Goal: Task Accomplishment & Management: Complete application form

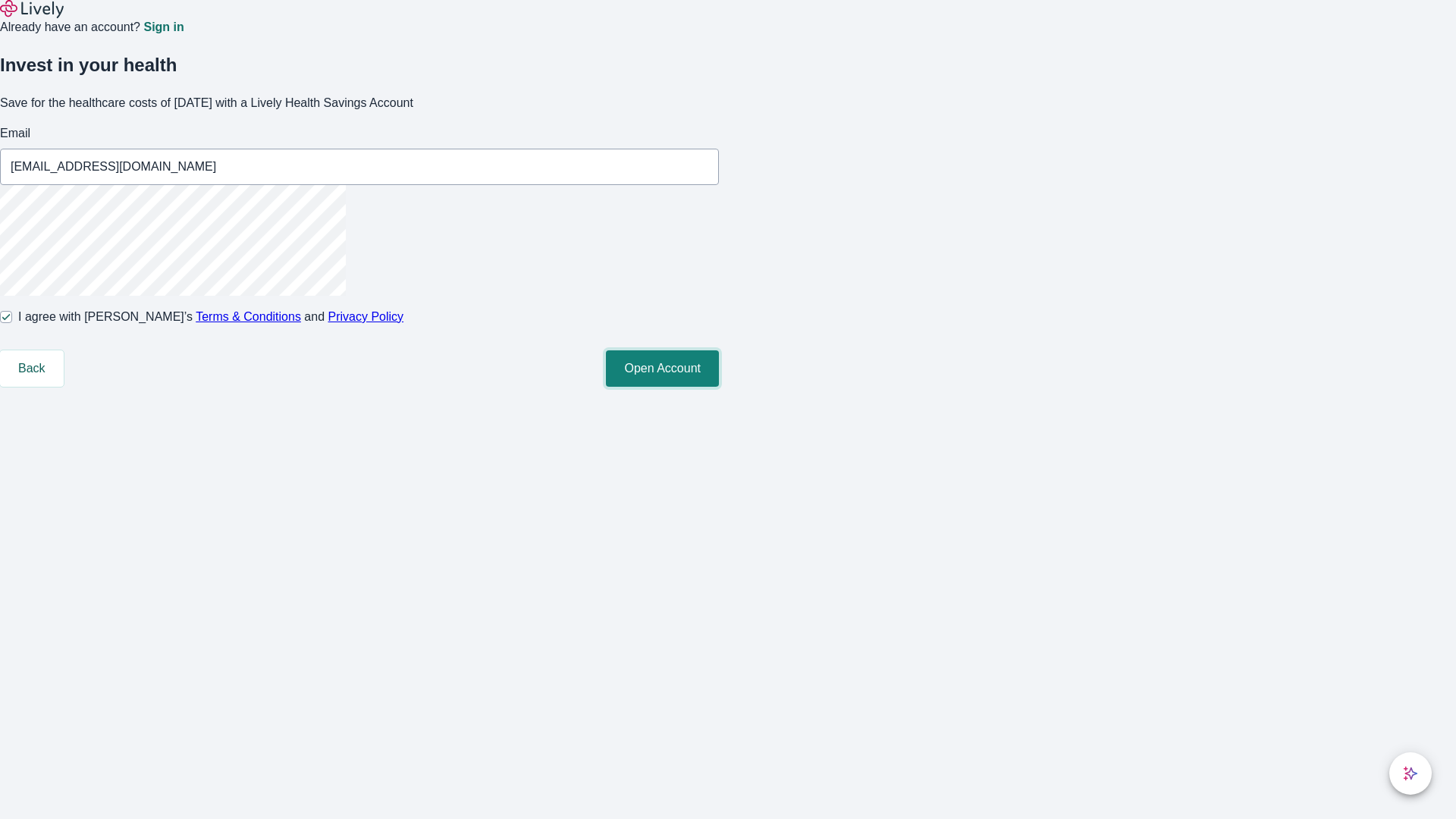
click at [719, 387] on button "Open Account" at bounding box center [662, 369] width 113 height 37
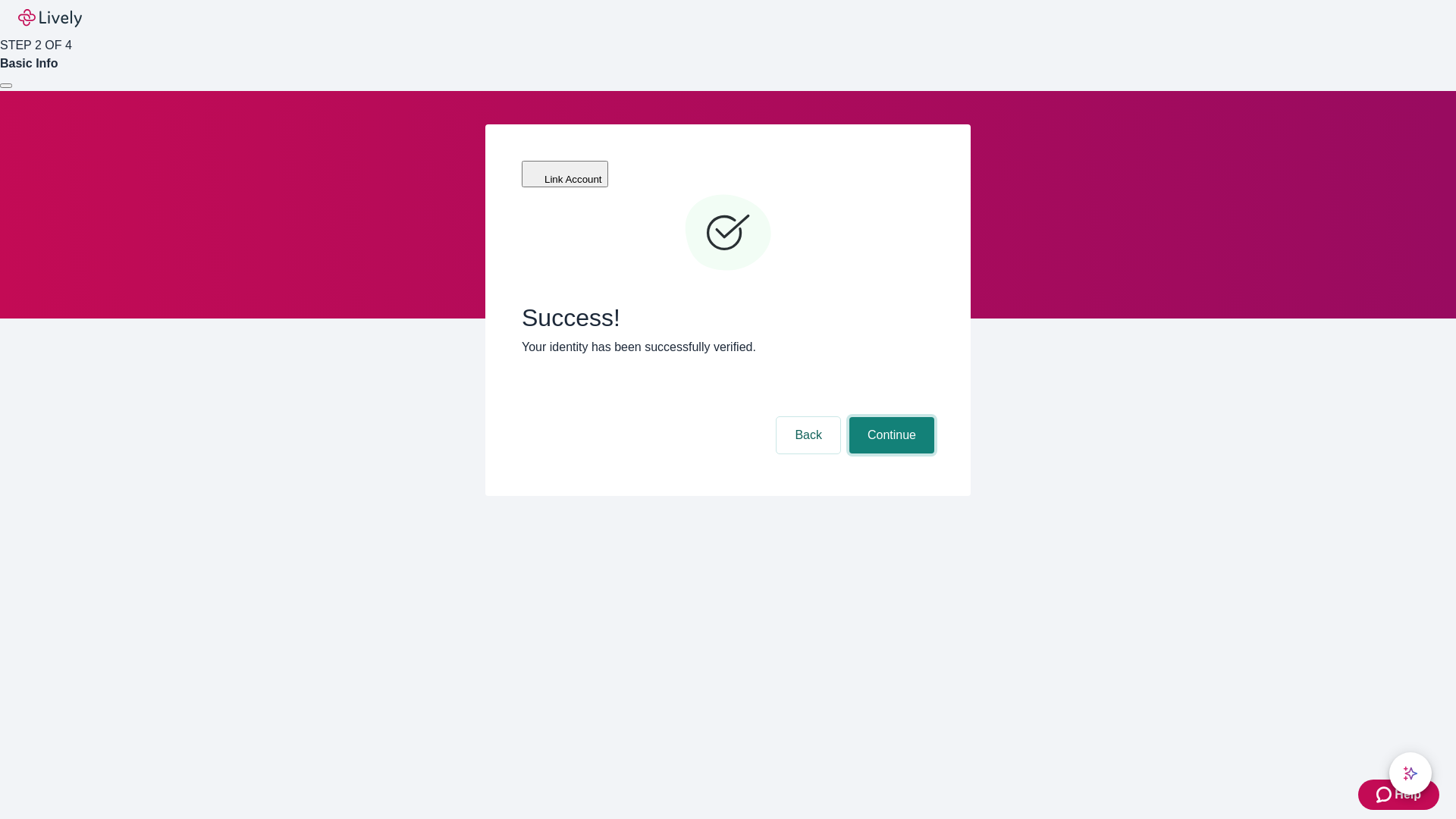
click at [889, 417] on button "Continue" at bounding box center [892, 435] width 85 height 37
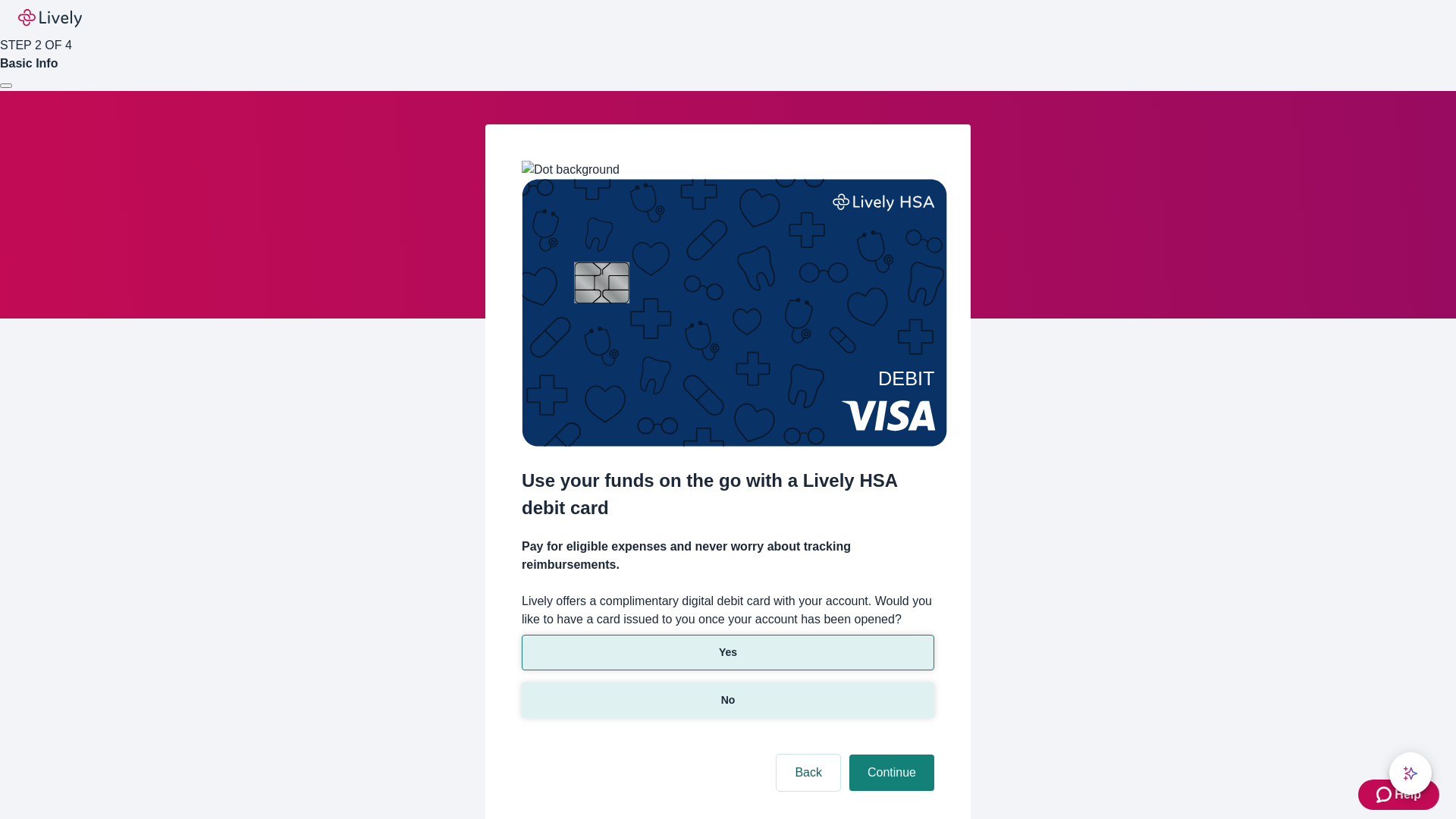
click at [727, 692] on p "No" at bounding box center [728, 700] width 14 height 16
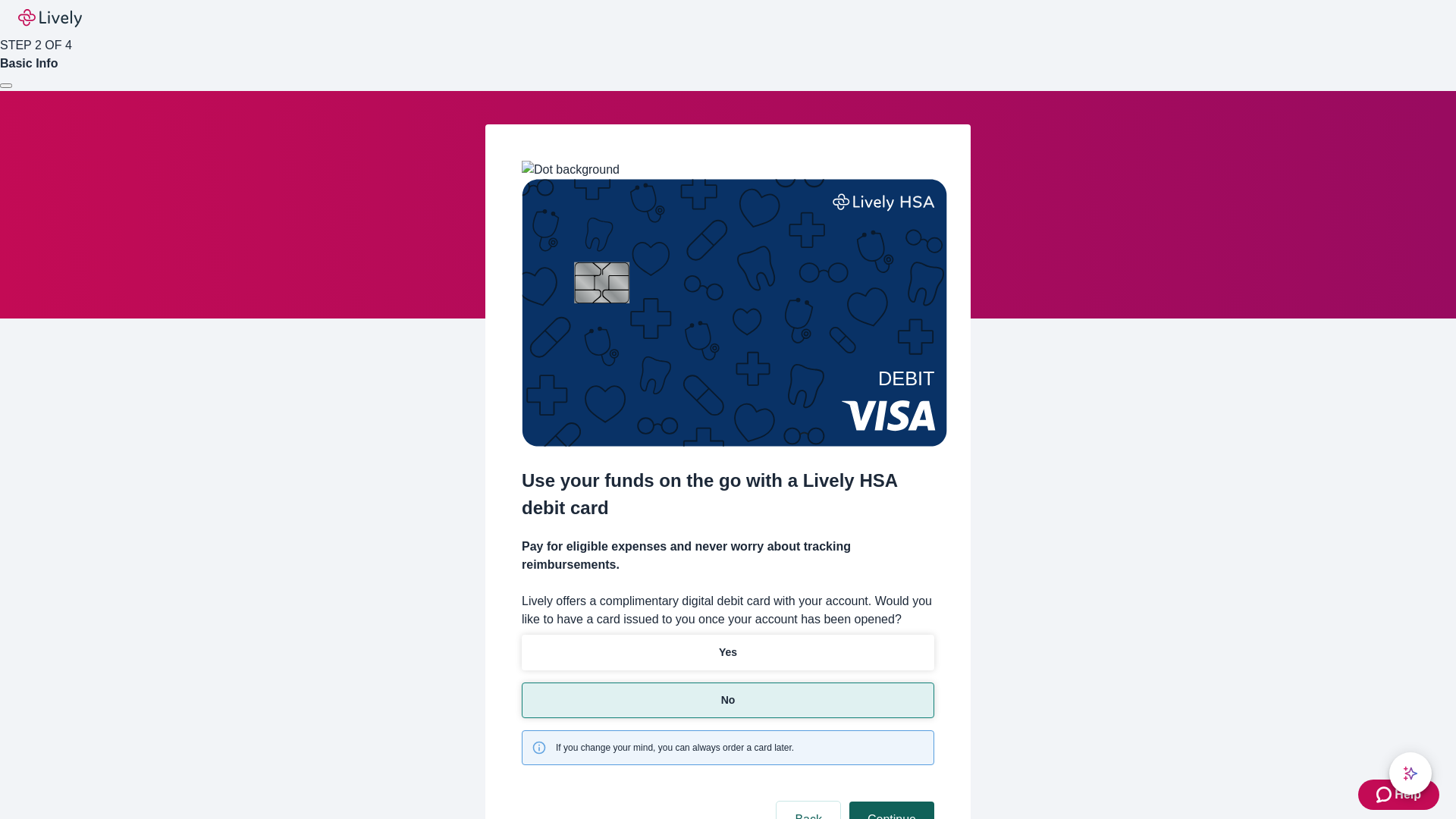
click at [889, 802] on button "Continue" at bounding box center [892, 820] width 85 height 37
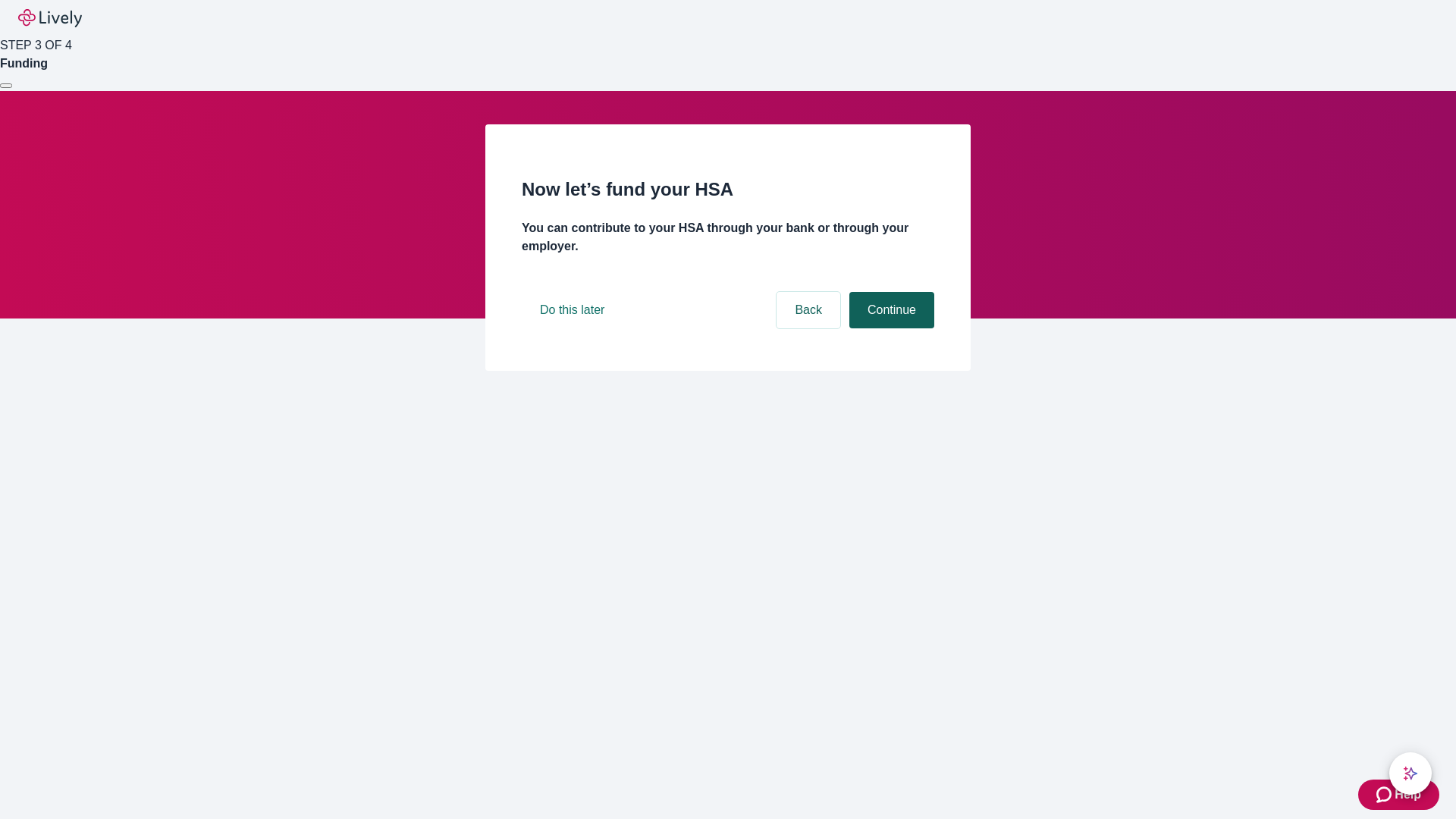
click at [889, 329] on button "Continue" at bounding box center [892, 310] width 85 height 37
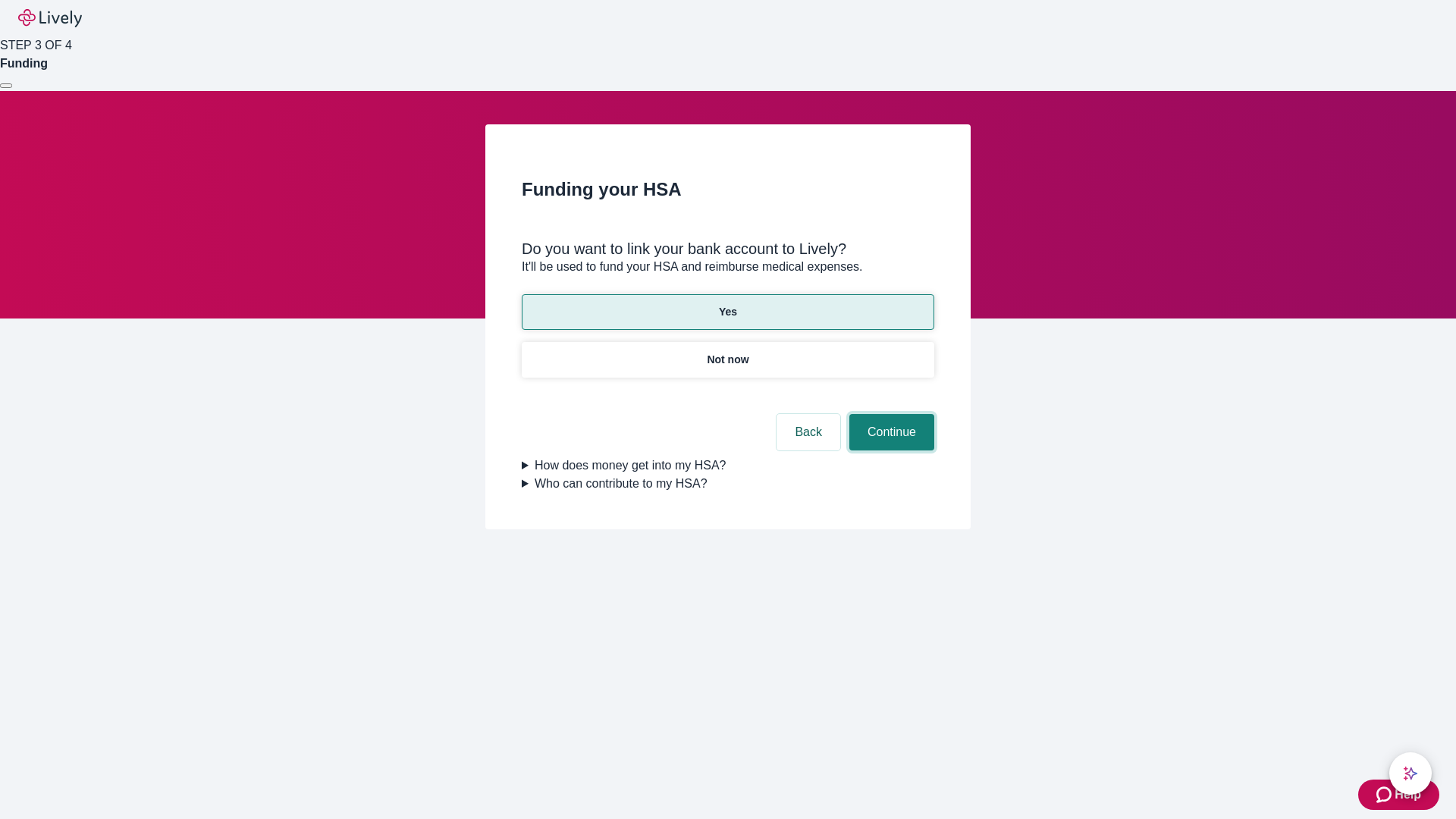
click at [889, 414] on button "Continue" at bounding box center [892, 433] width 85 height 37
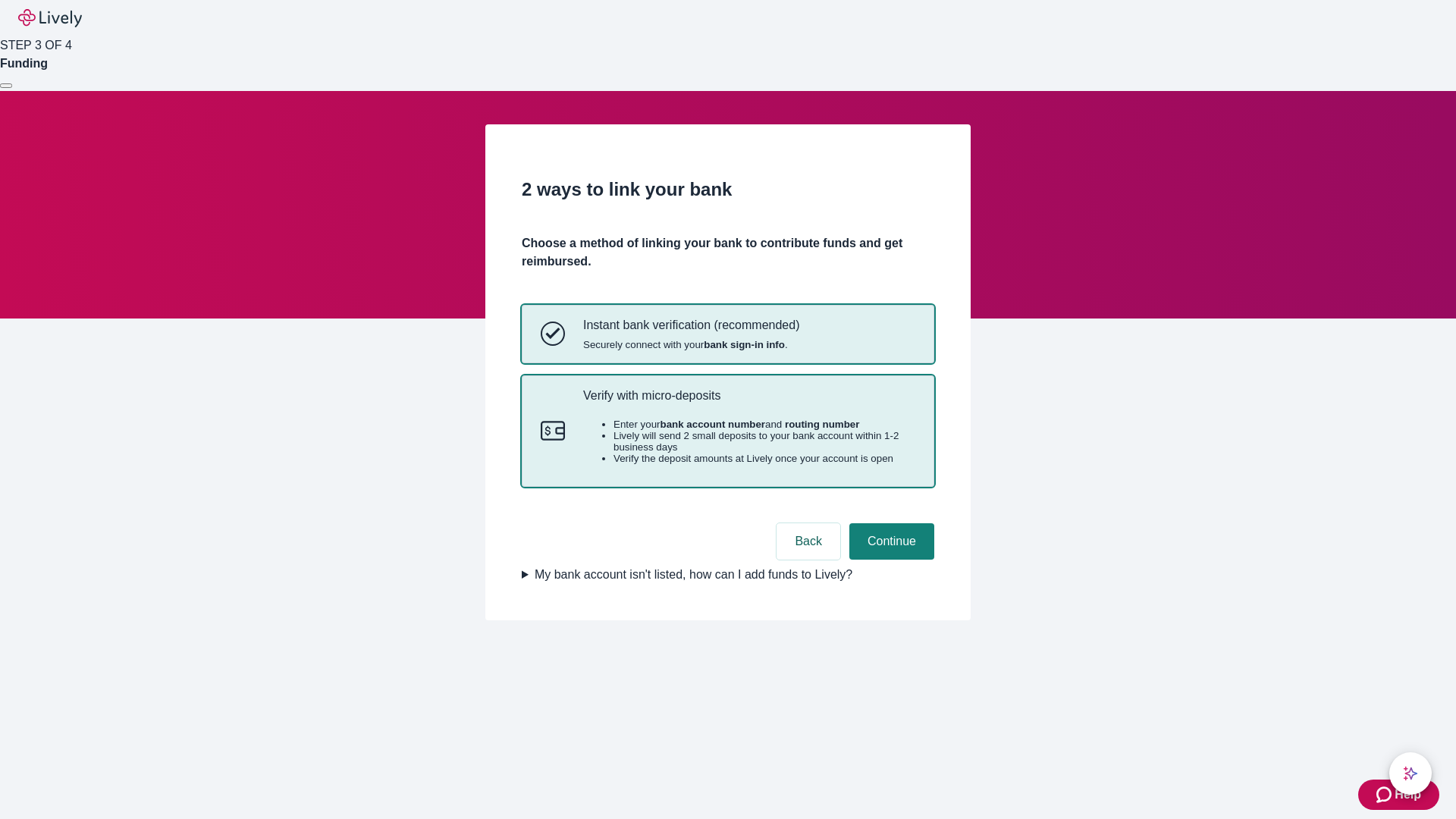
click at [749, 403] on p "Verify with micro-deposits" at bounding box center [749, 395] width 332 height 14
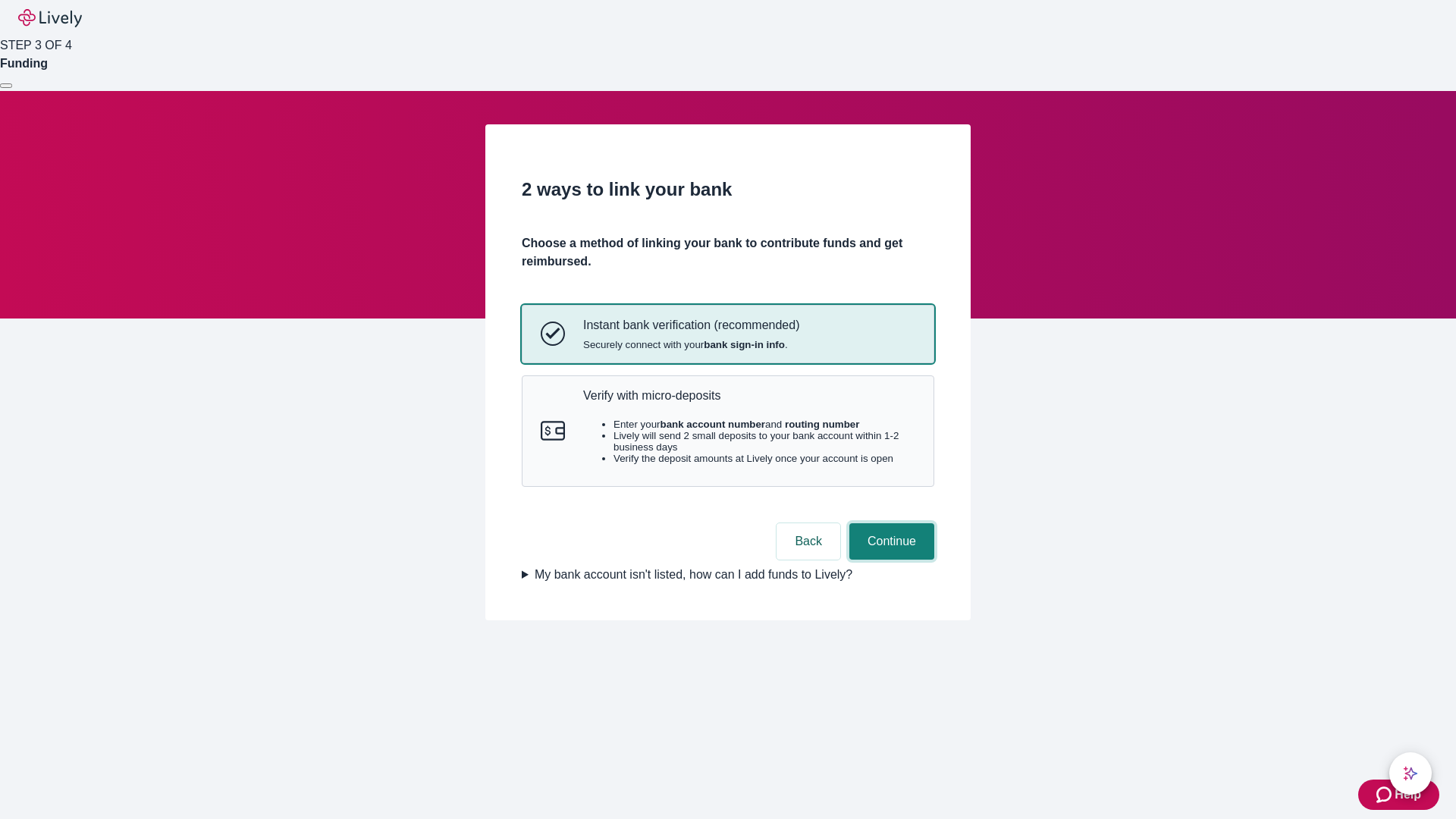
click at [889, 560] on button "Continue" at bounding box center [892, 542] width 85 height 37
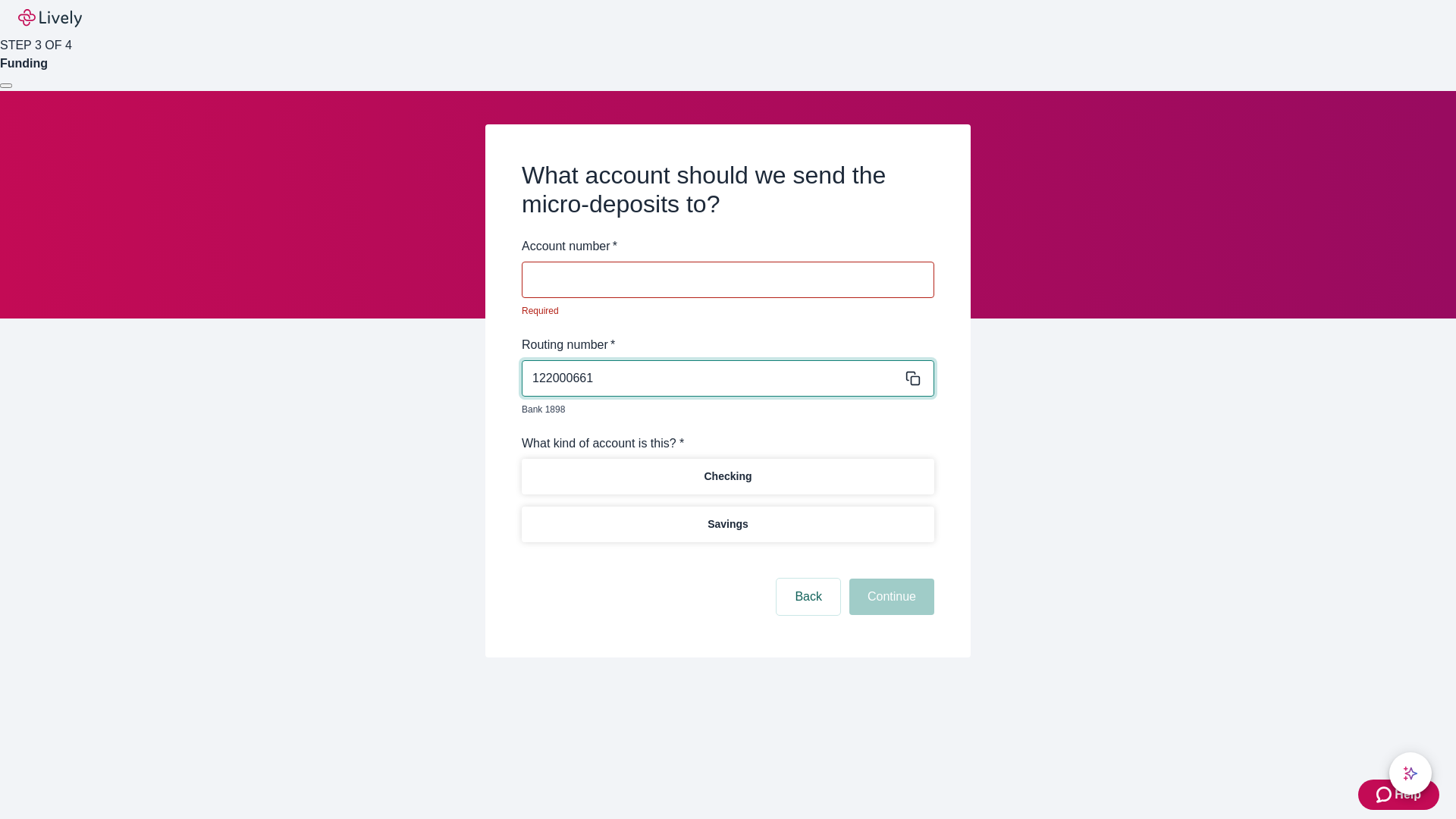
type input "122000661"
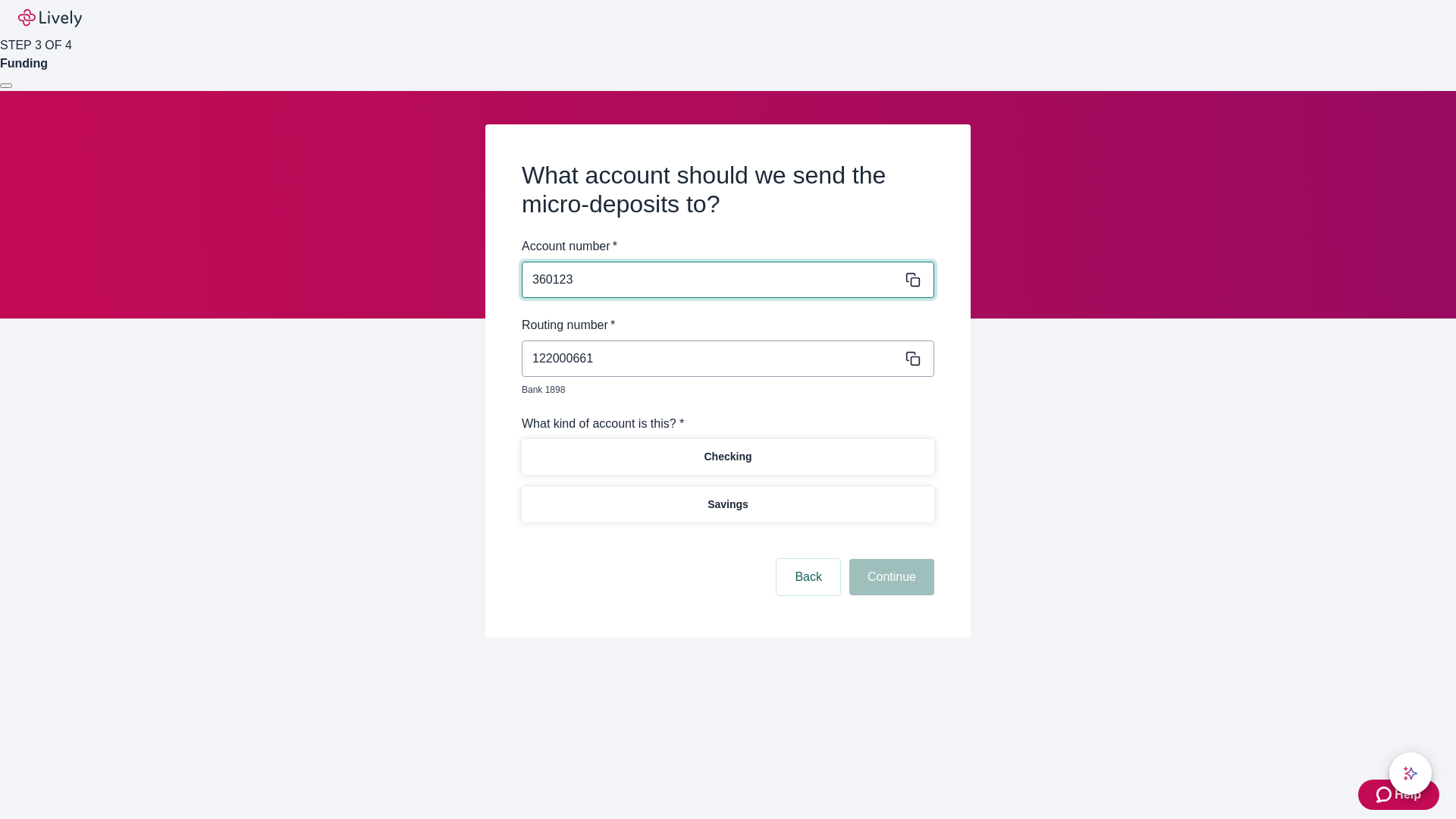
type input "360123"
click at [727, 449] on p "Checking" at bounding box center [727, 457] width 47 height 16
click at [889, 560] on button "Continue" at bounding box center [892, 578] width 85 height 37
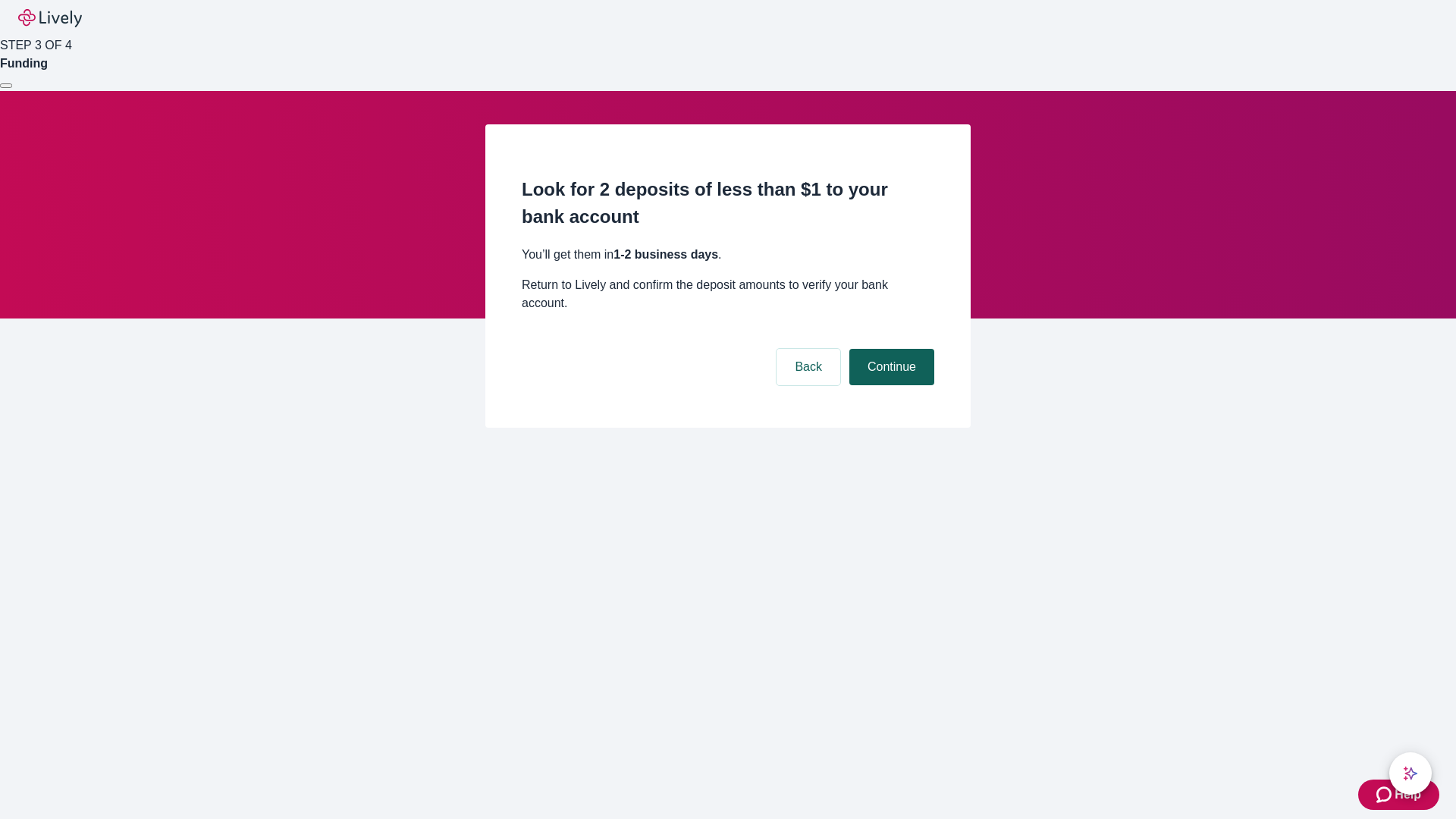
click at [889, 349] on button "Continue" at bounding box center [892, 367] width 85 height 37
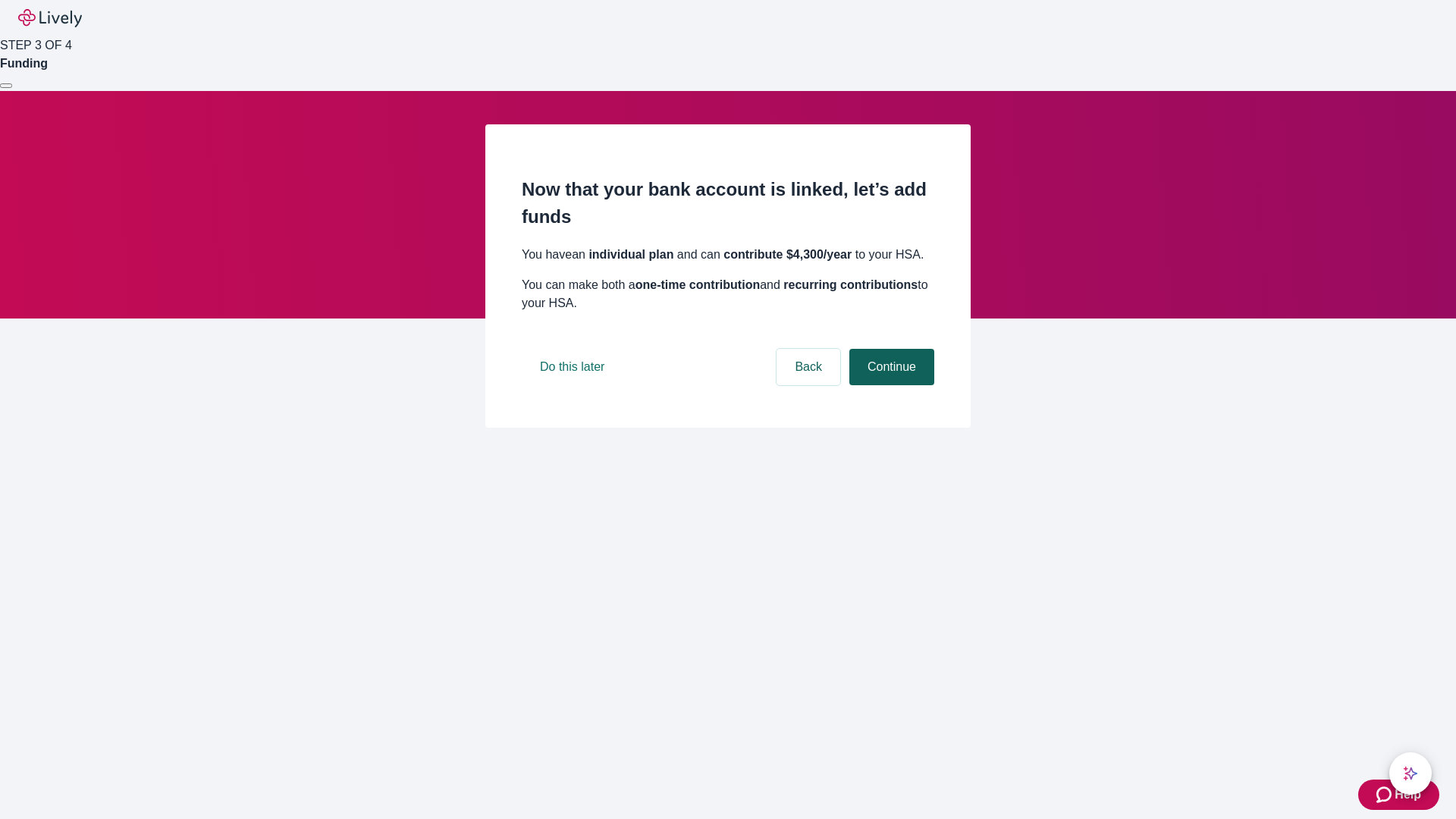
click at [889, 385] on button "Continue" at bounding box center [892, 367] width 85 height 37
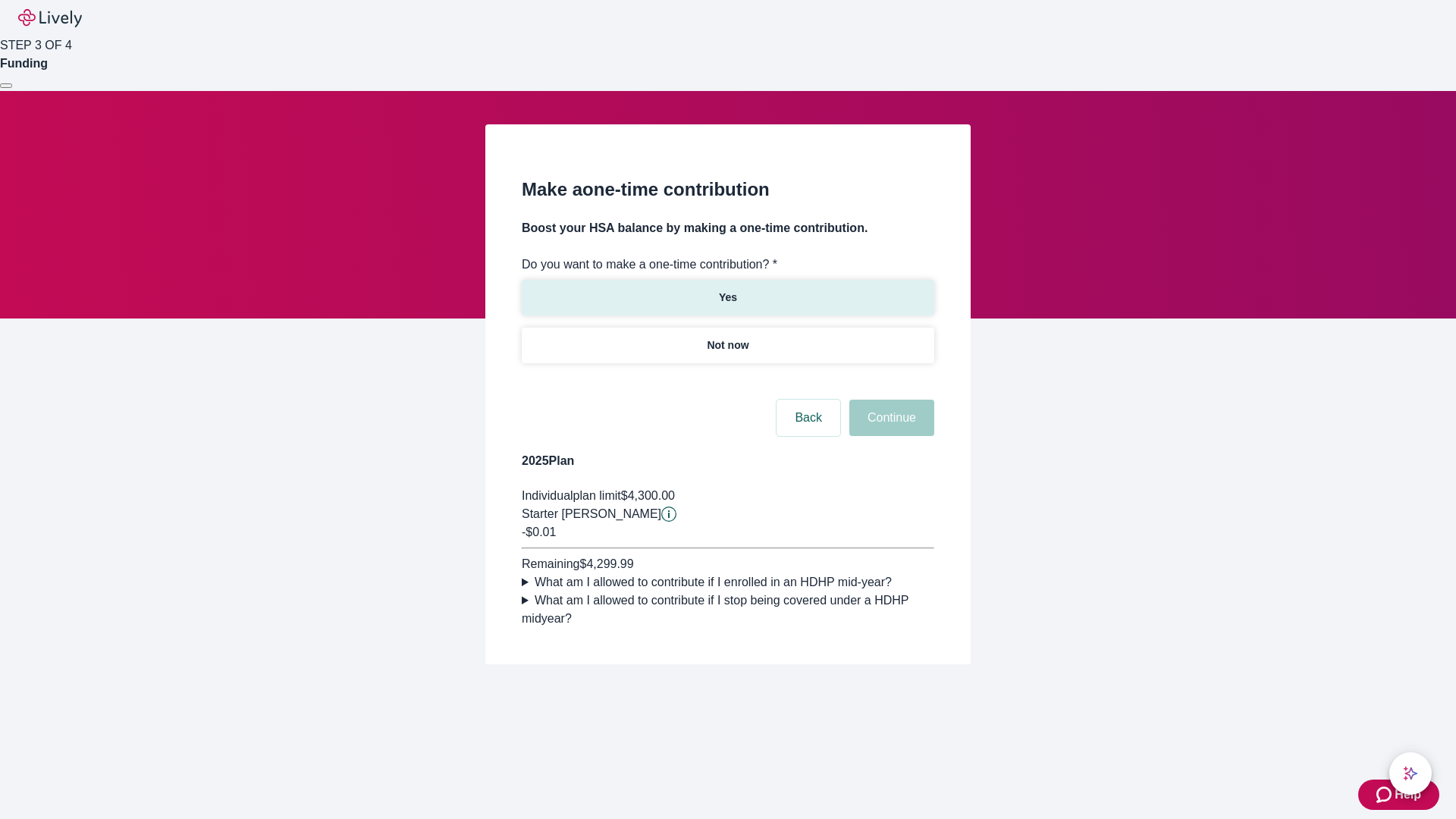
click at [727, 290] on p "Yes" at bounding box center [728, 297] width 18 height 16
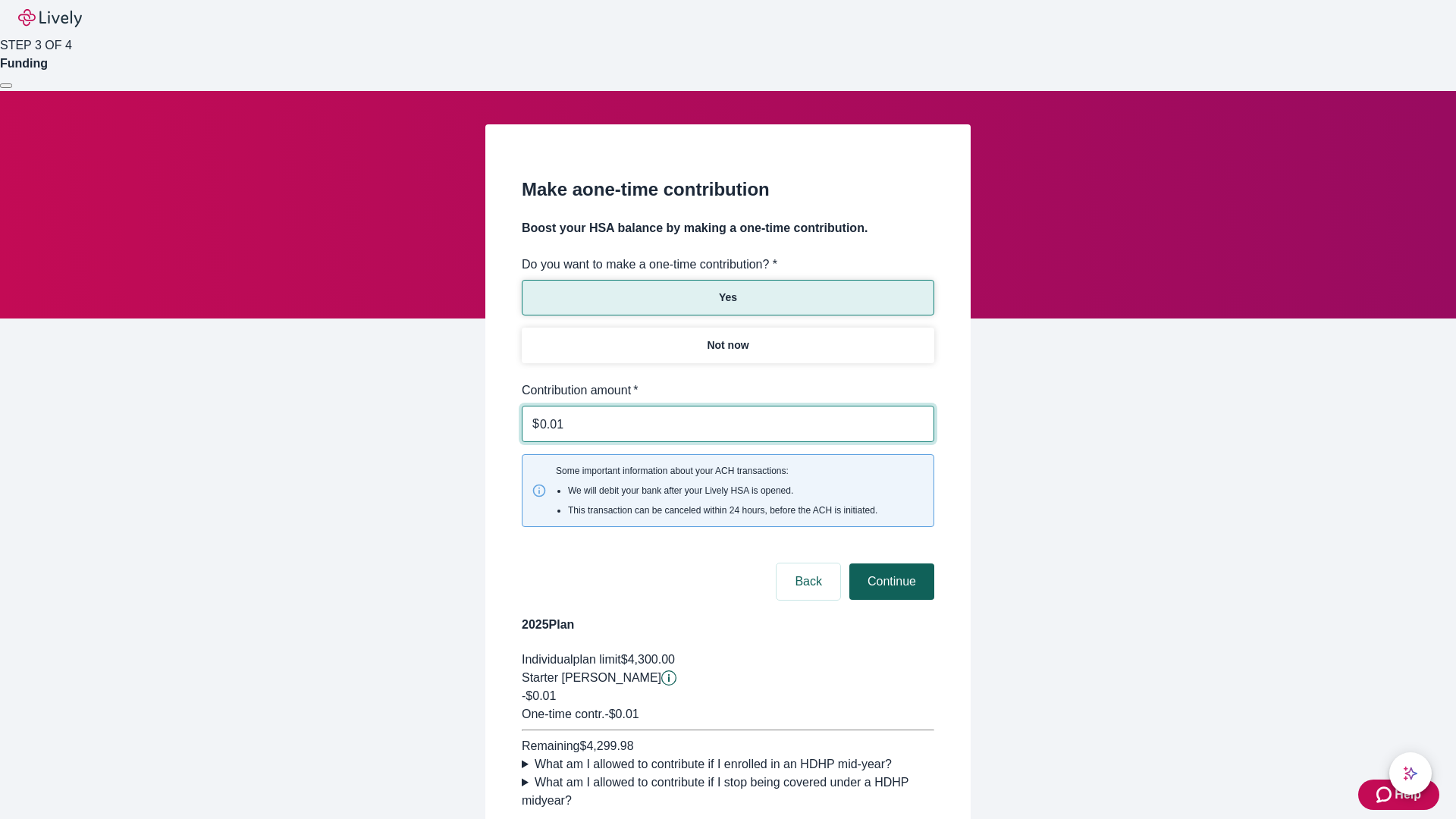
type input "0.01"
click at [889, 563] on button "Continue" at bounding box center [892, 582] width 85 height 37
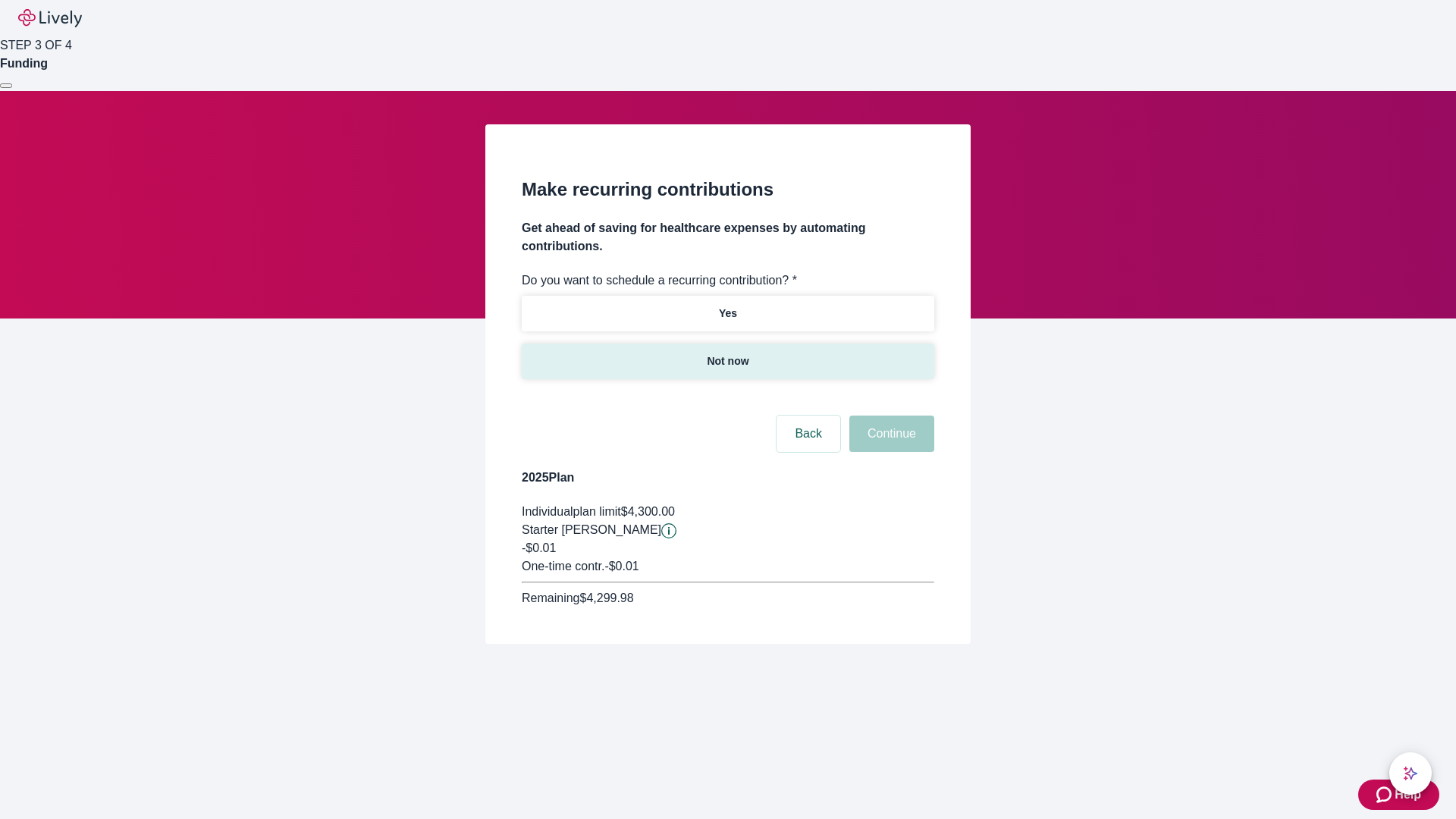
click at [727, 354] on p "Not now" at bounding box center [727, 361] width 42 height 16
click at [889, 415] on button "Continue" at bounding box center [892, 434] width 85 height 37
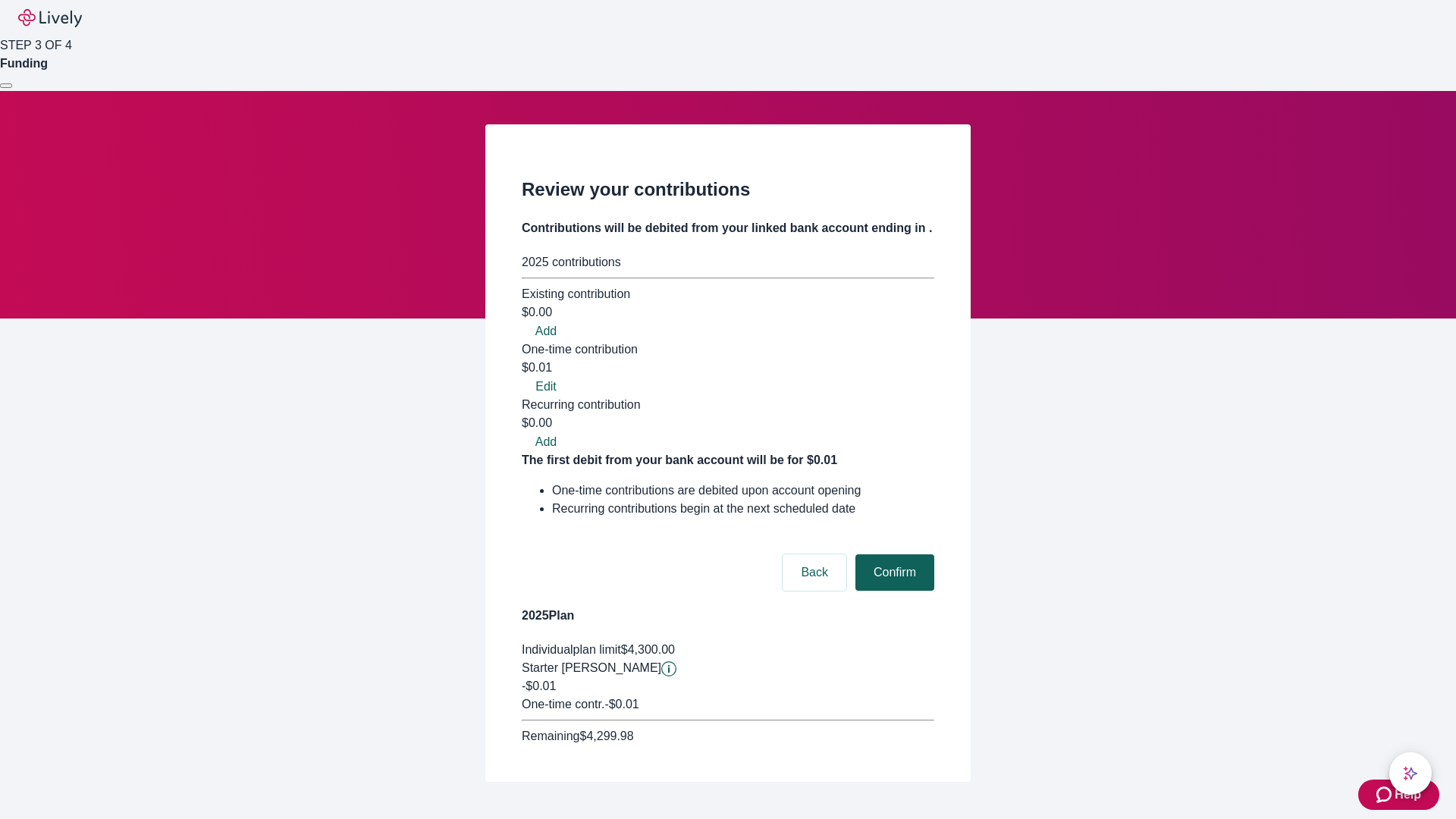
click at [893, 554] on button "Confirm" at bounding box center [894, 573] width 79 height 37
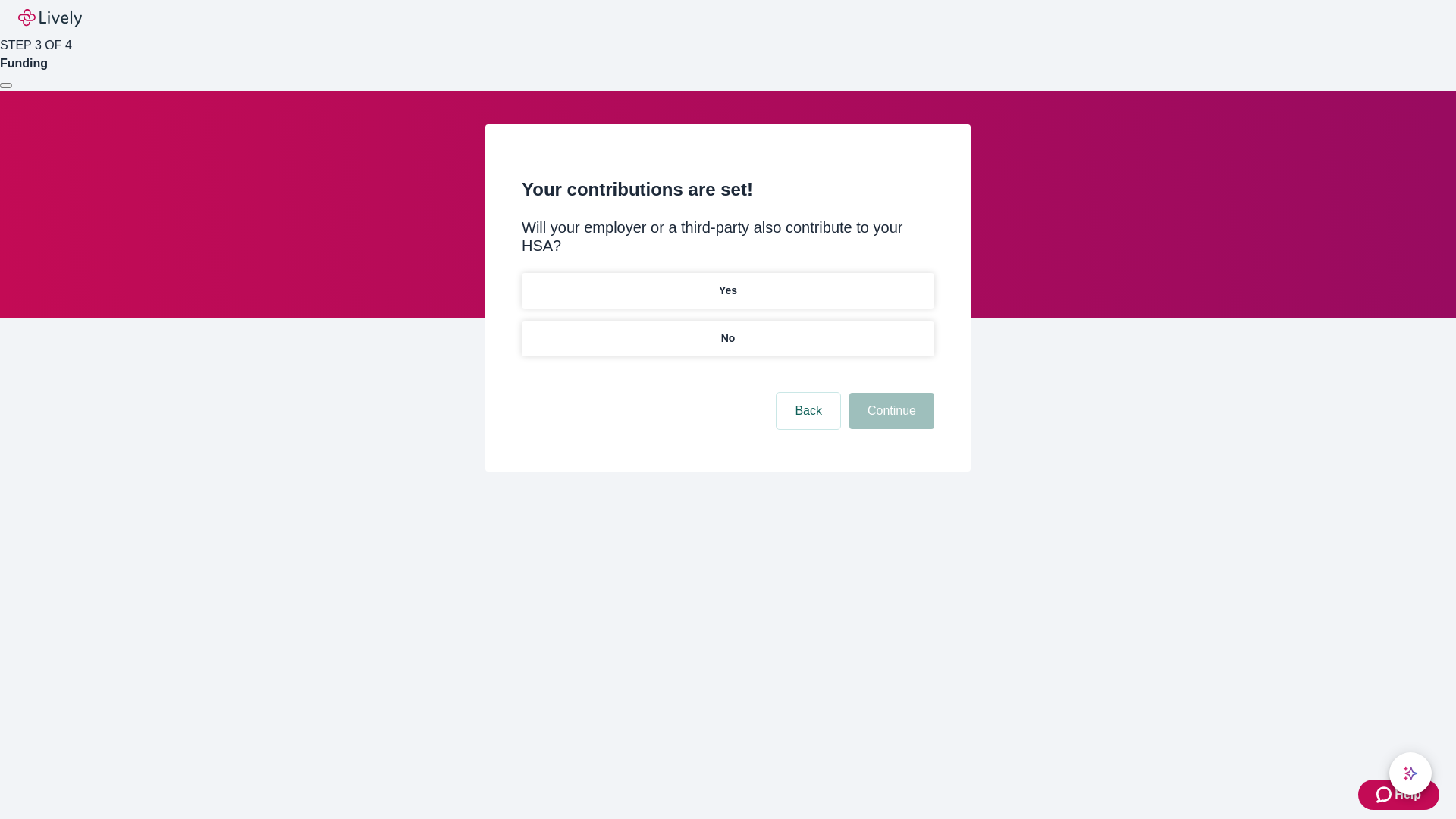
click at [727, 330] on p "No" at bounding box center [728, 338] width 14 height 16
click at [889, 393] on button "Continue" at bounding box center [892, 411] width 85 height 37
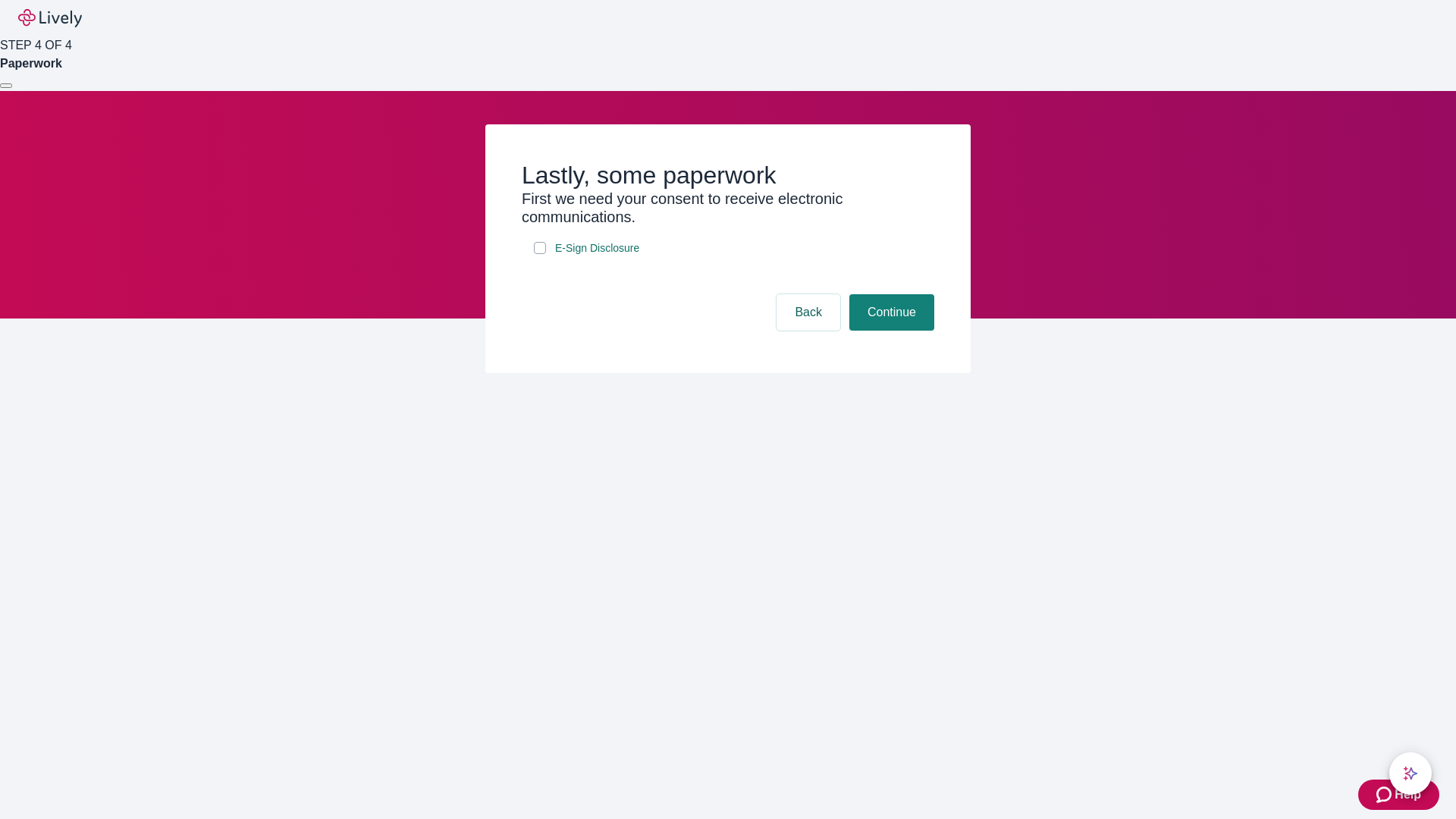
click at [540, 254] on input "E-Sign Disclosure" at bounding box center [540, 248] width 12 height 12
checkbox input "true"
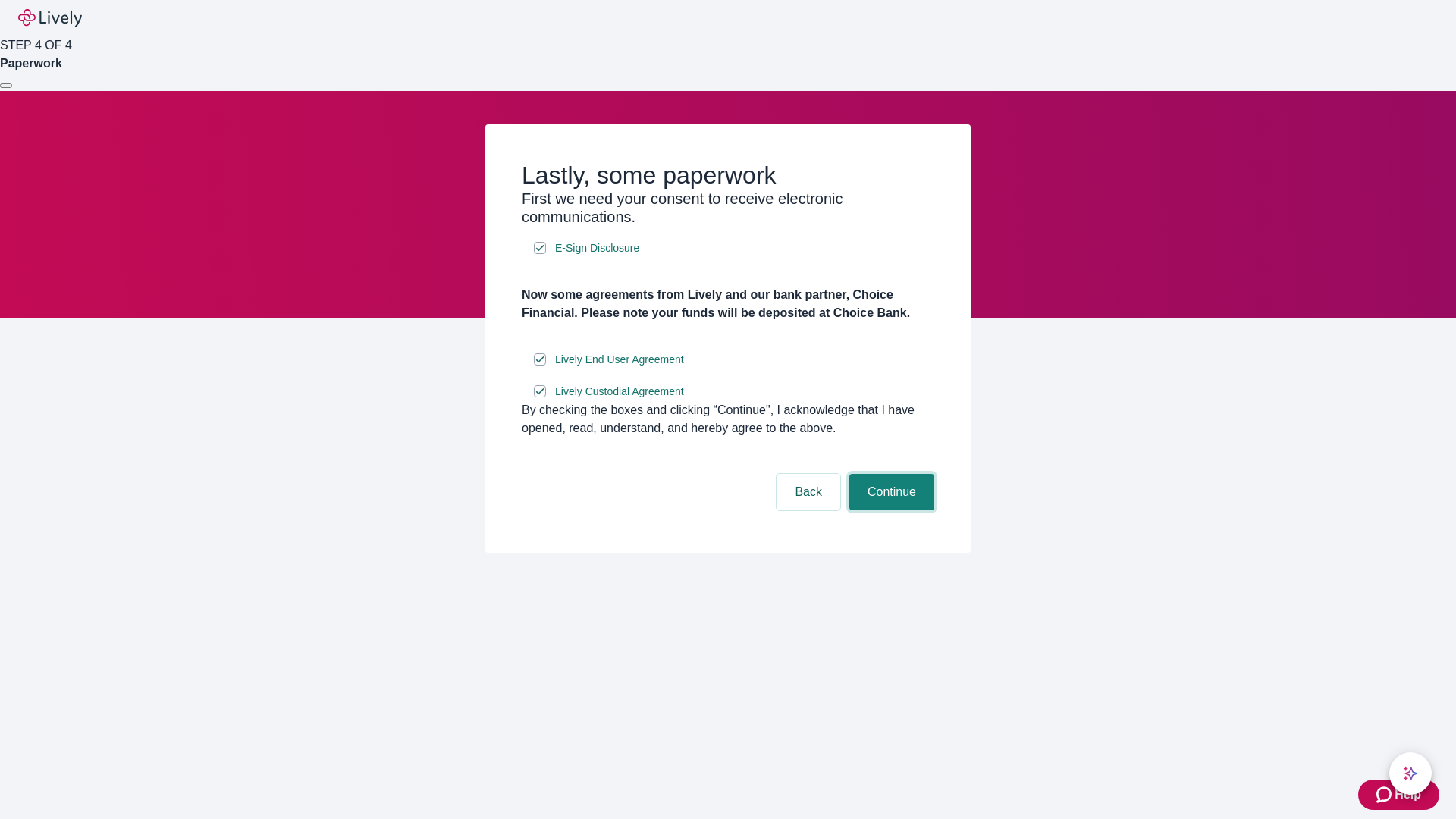
click at [889, 510] on button "Continue" at bounding box center [892, 493] width 85 height 37
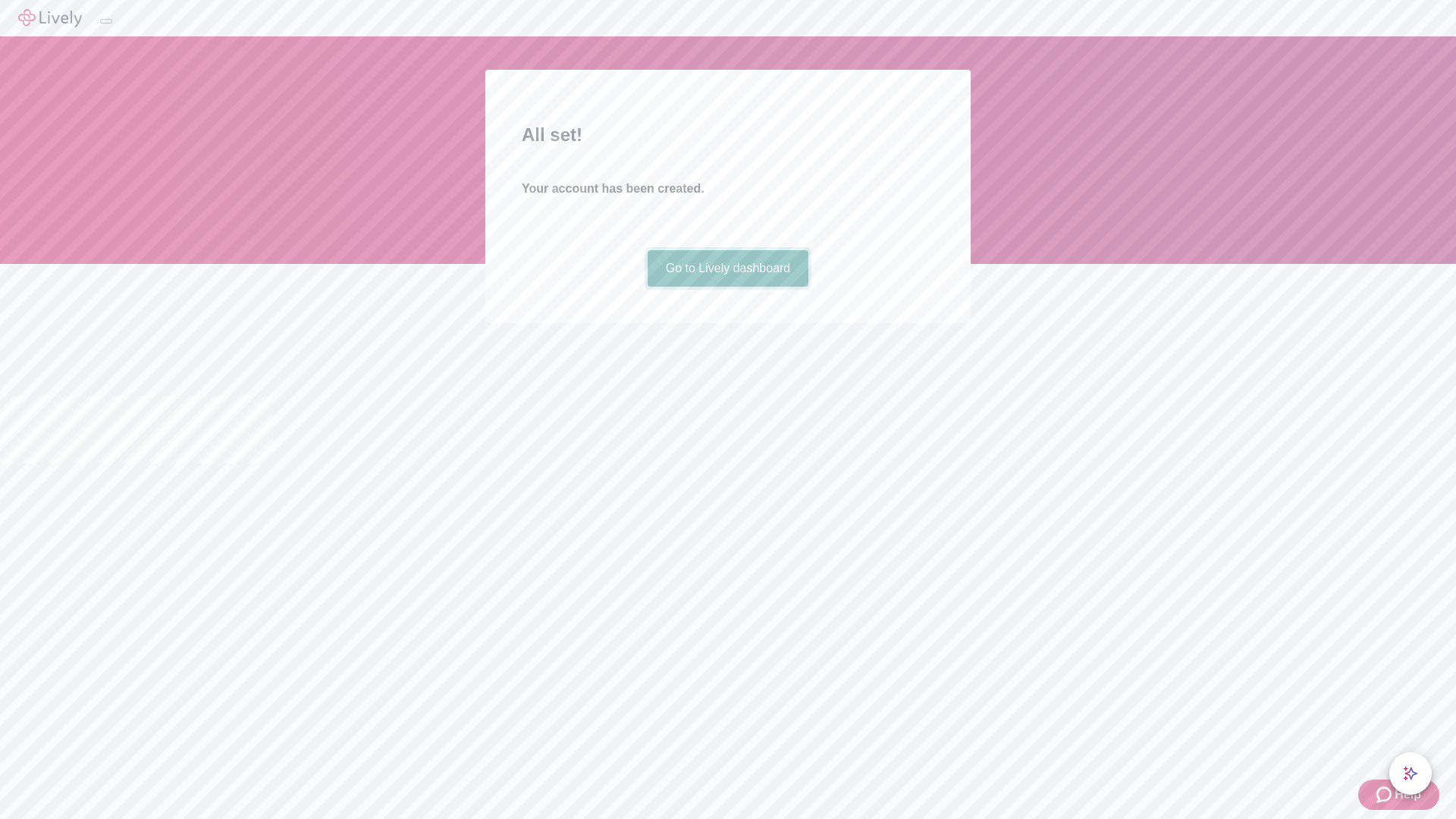
click at [727, 287] on link "Go to Lively dashboard" at bounding box center [728, 269] width 161 height 37
